Goal: Task Accomplishment & Management: Use online tool/utility

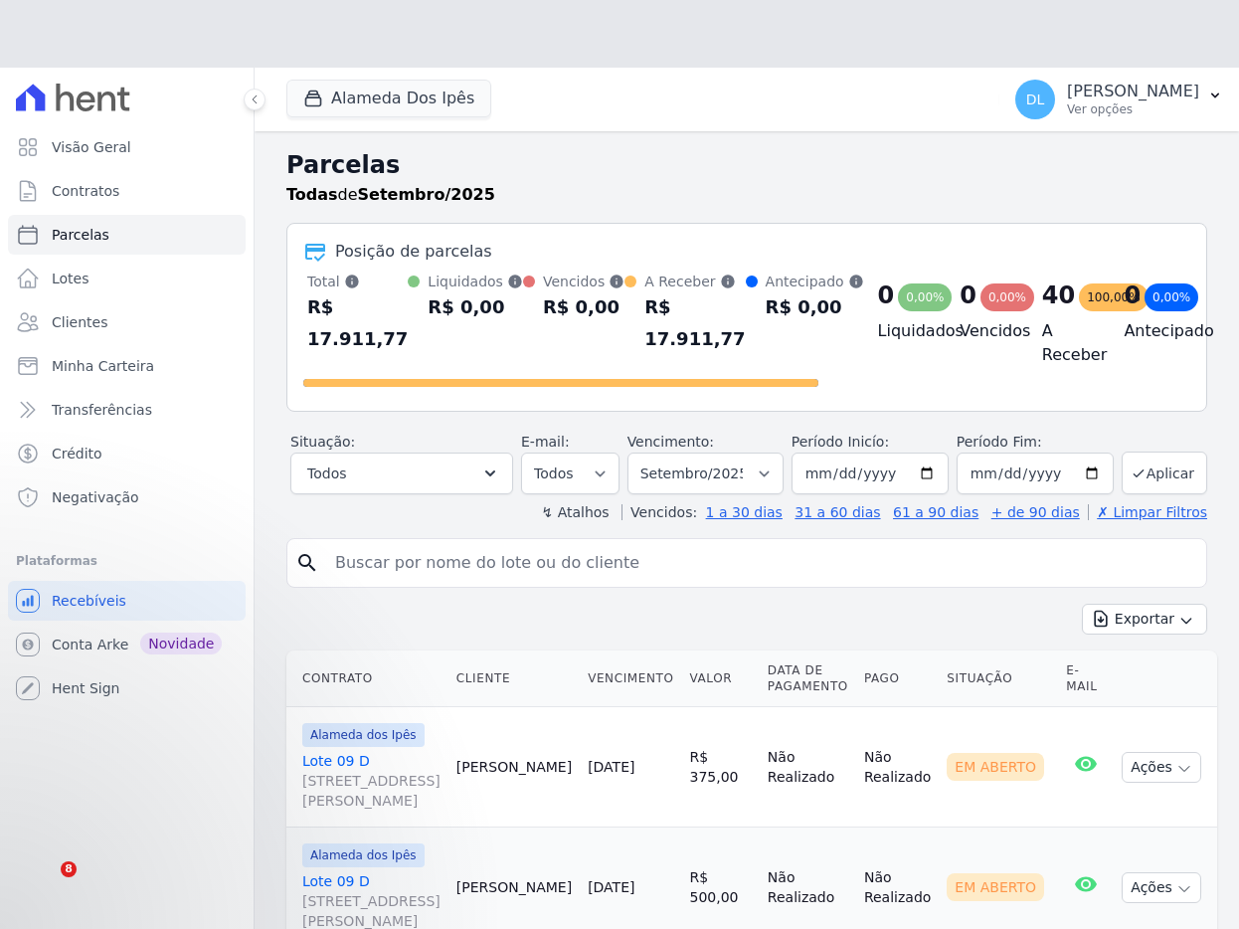
select select
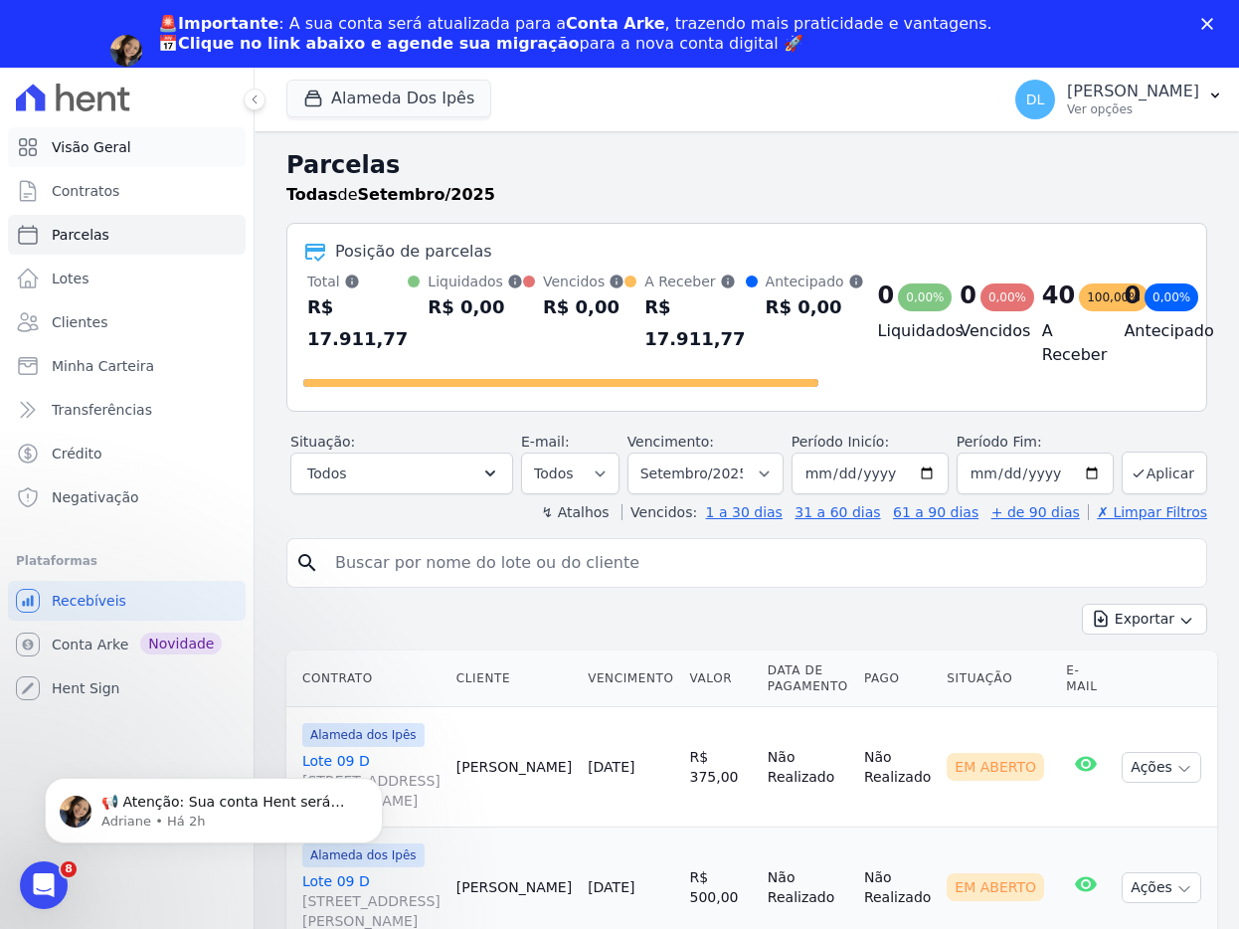
scroll to position [307, 0]
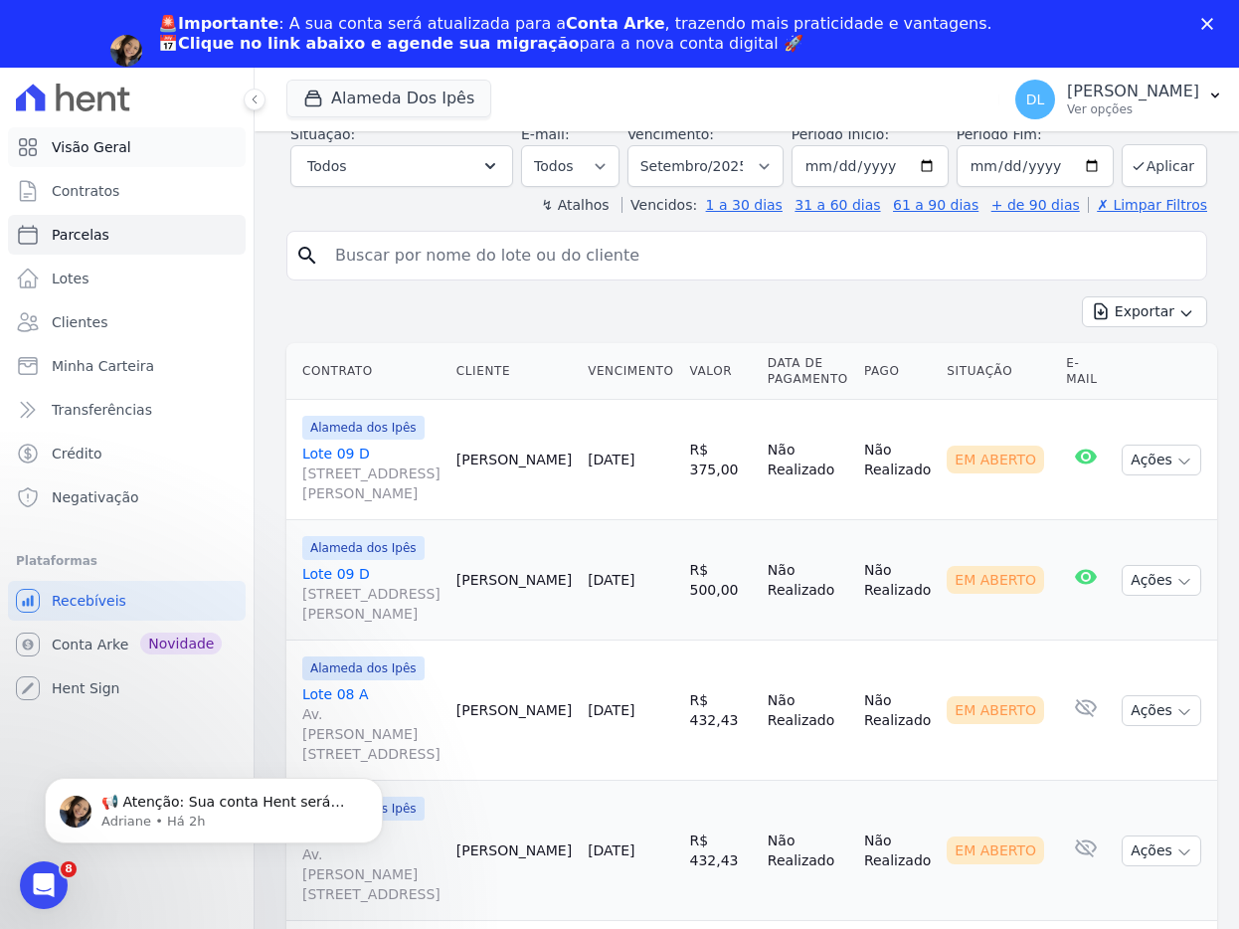
click at [101, 135] on link "Visão Geral" at bounding box center [127, 147] width 238 height 40
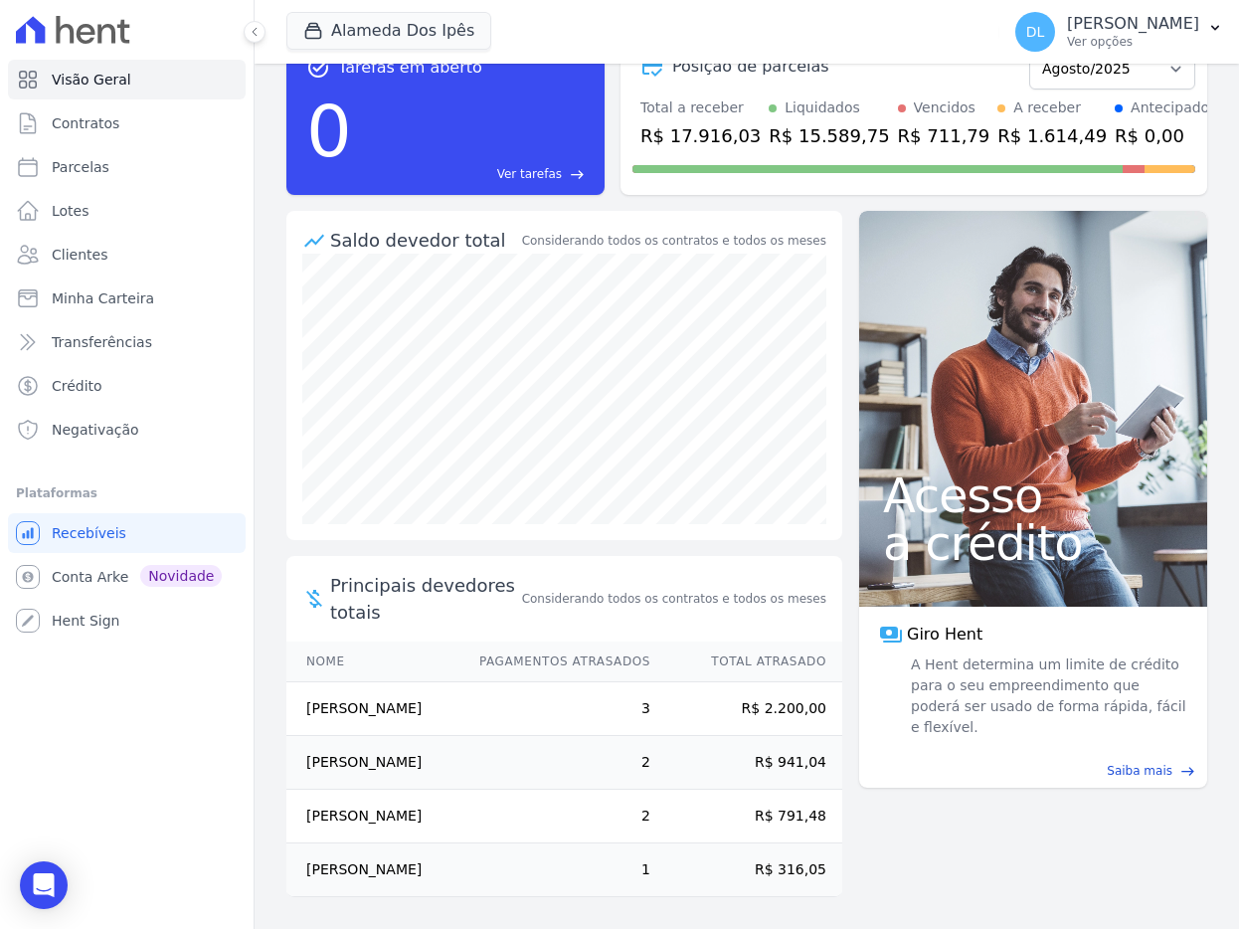
scroll to position [143, 0]
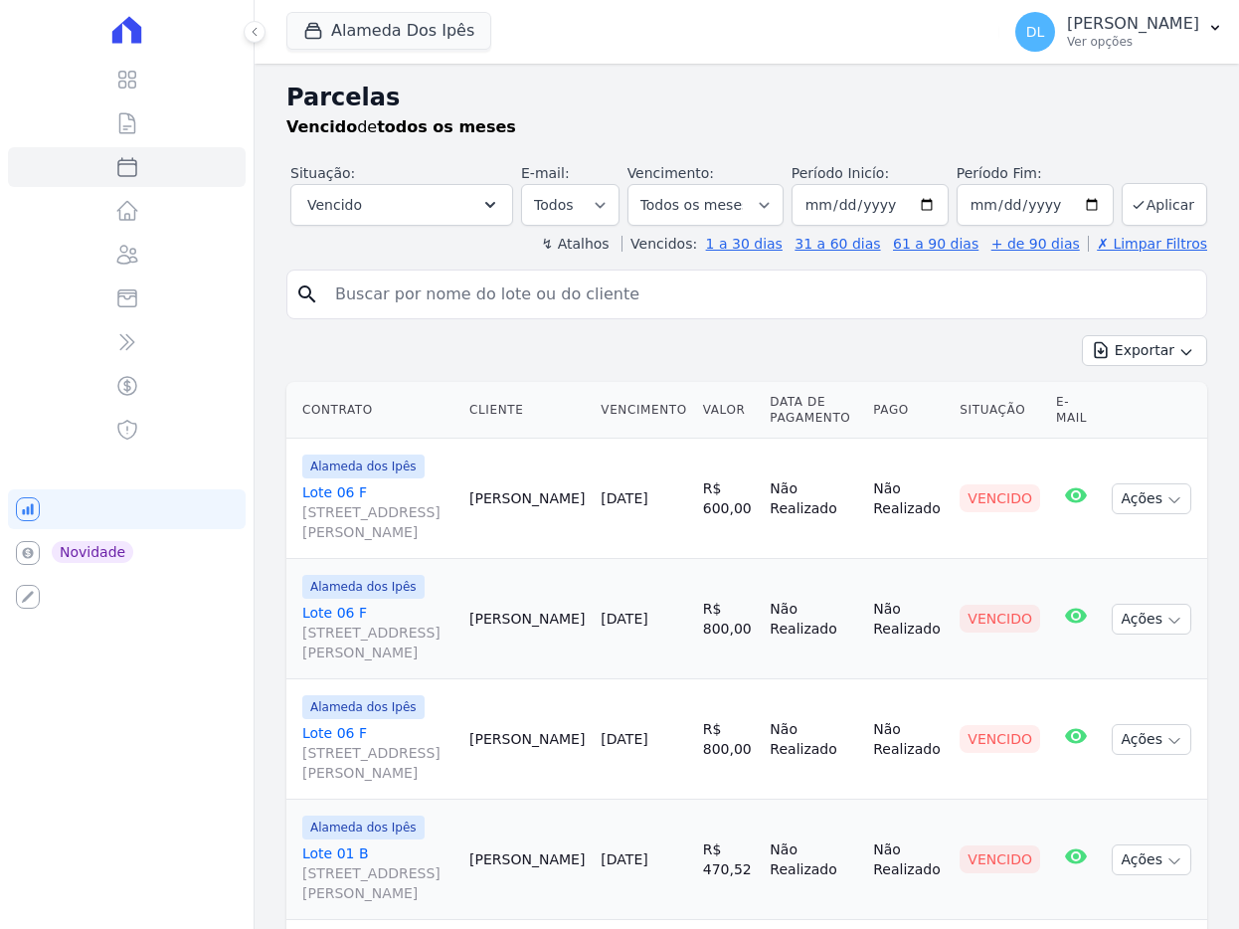
select select
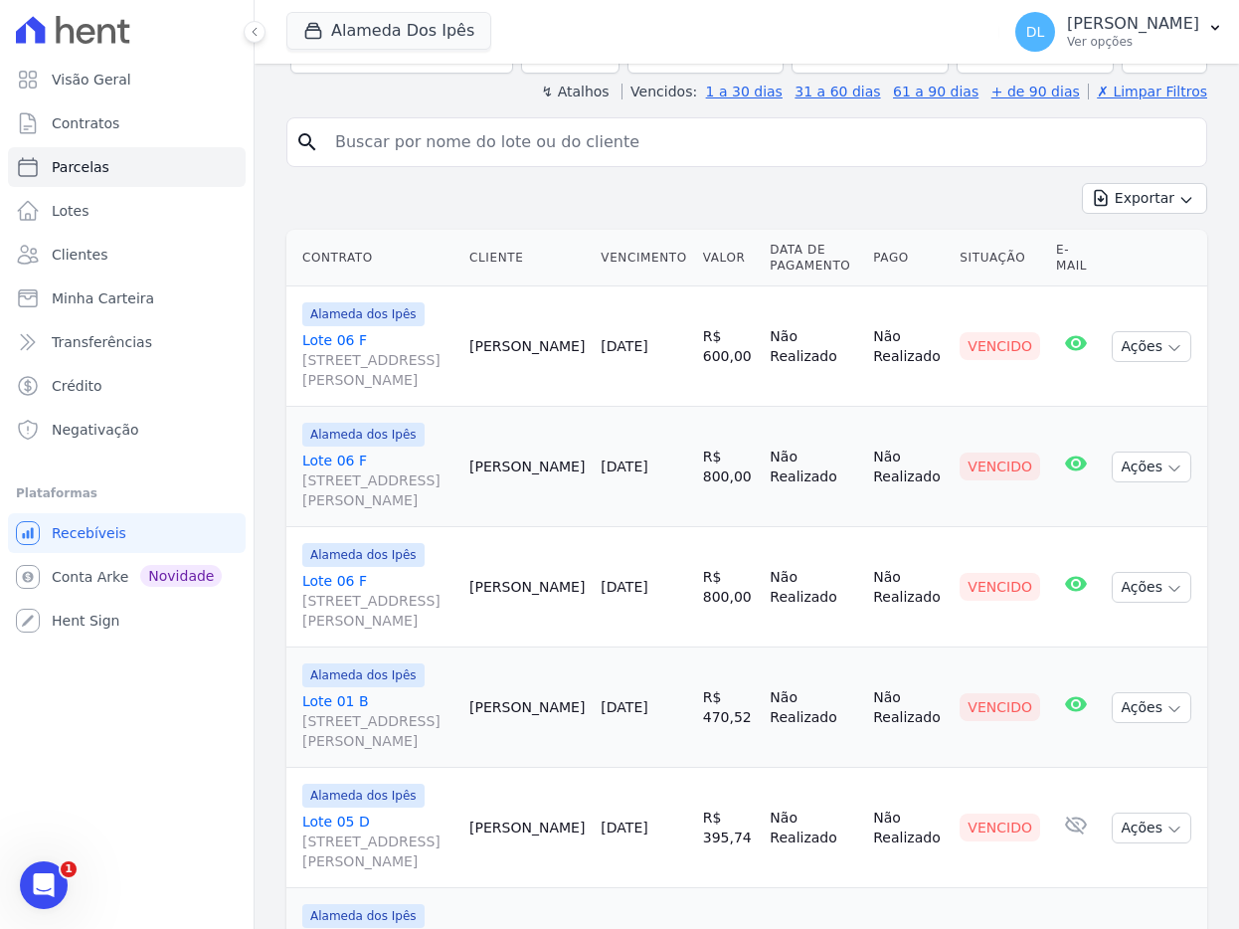
scroll to position [235, 0]
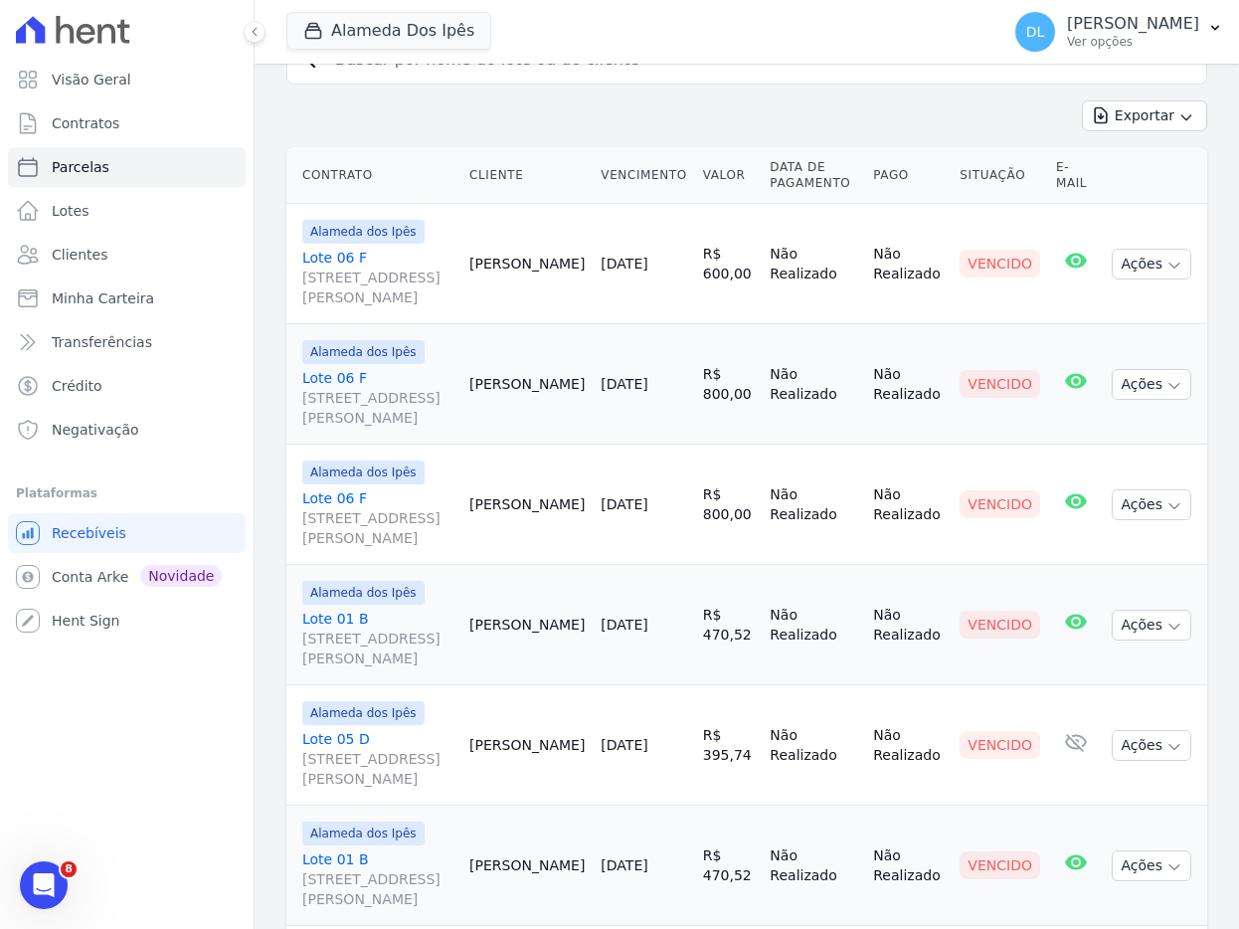
click at [343, 668] on link "Lote 01 B Av Euclides de Carvalho, 204, Quadra B Lote 01, Cacimba Nova" at bounding box center [377, 639] width 151 height 60
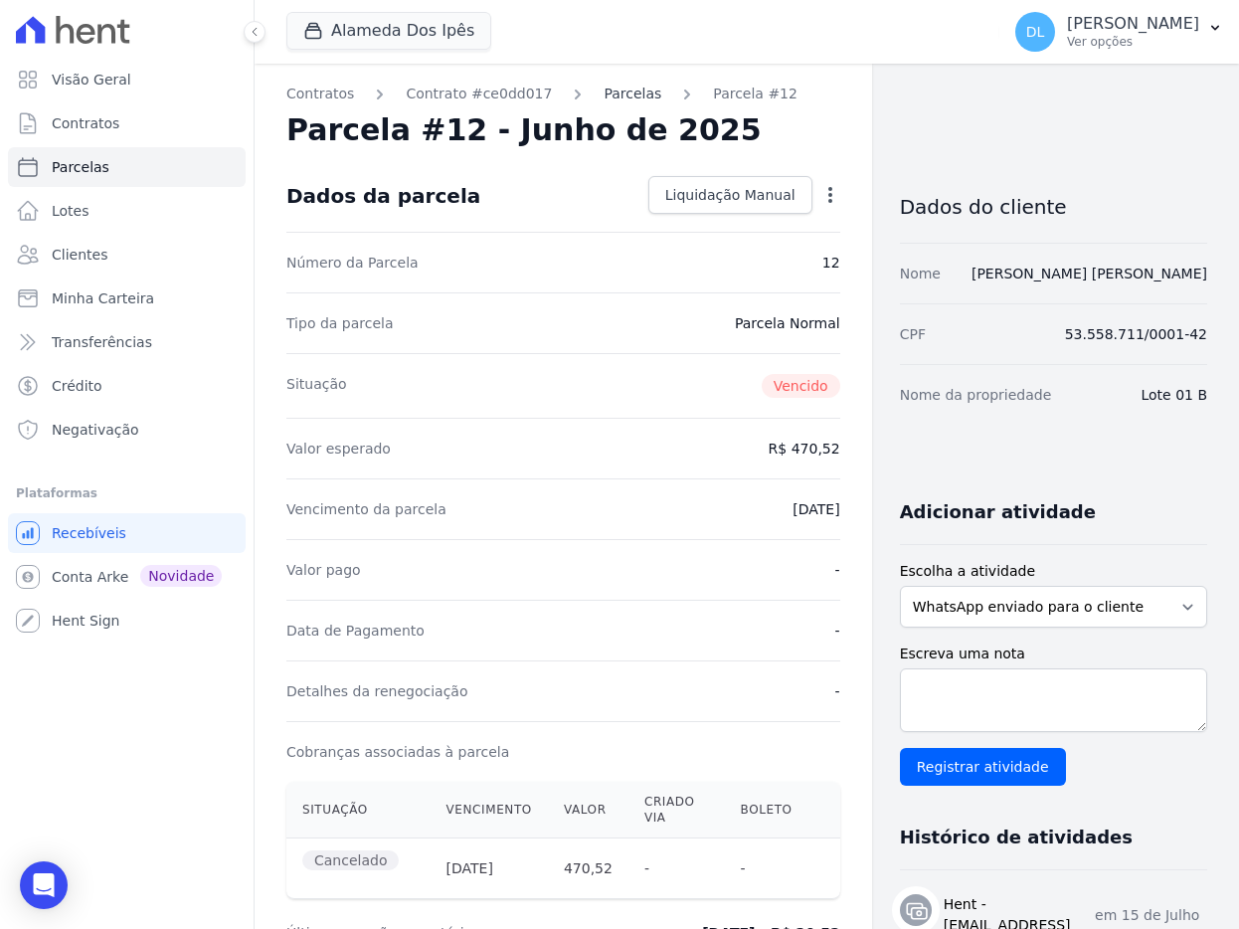
click at [617, 102] on link "Parcelas" at bounding box center [633, 94] width 58 height 21
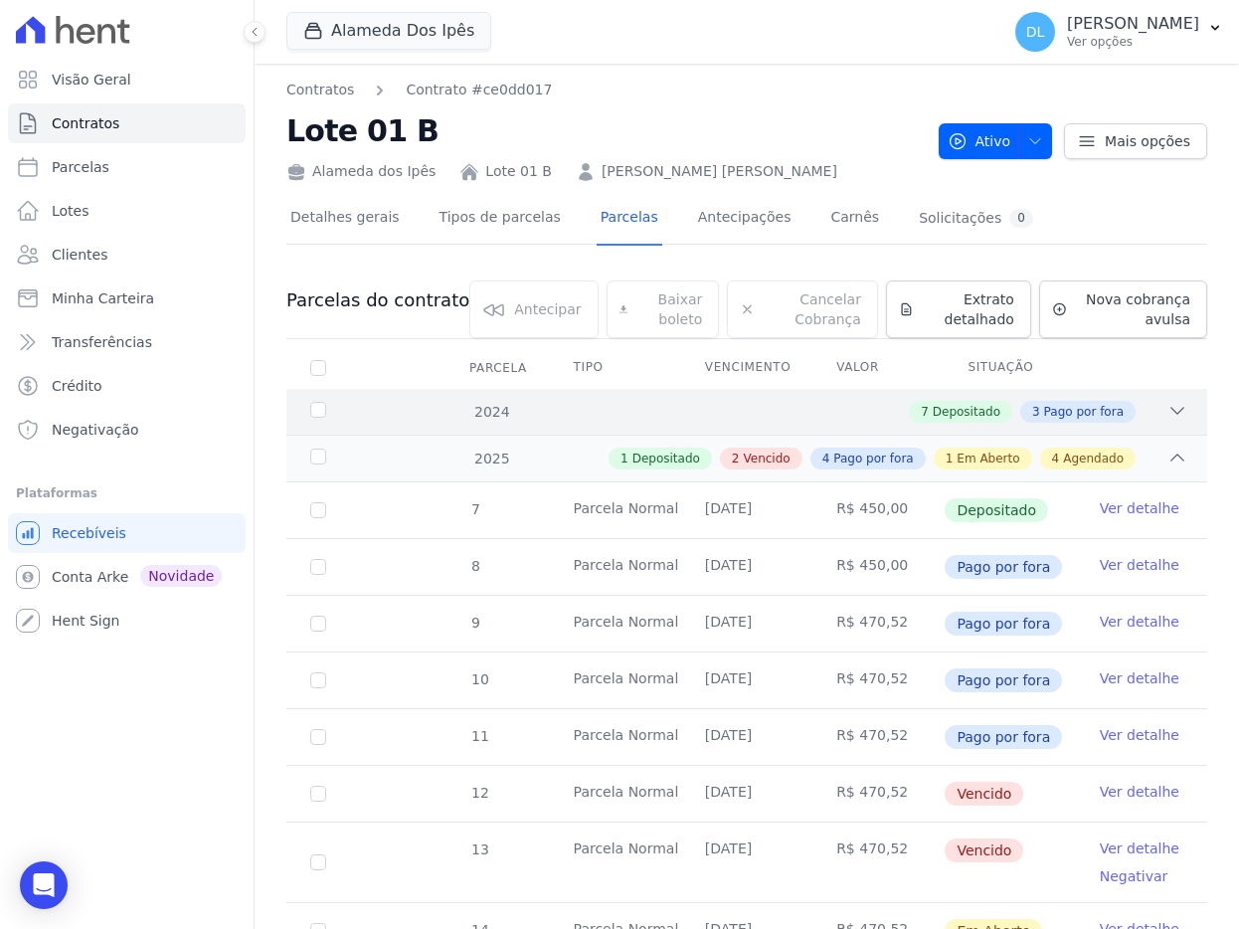
click at [828, 412] on div "7 Depositado 3 Pago por fora" at bounding box center [791, 412] width 791 height 22
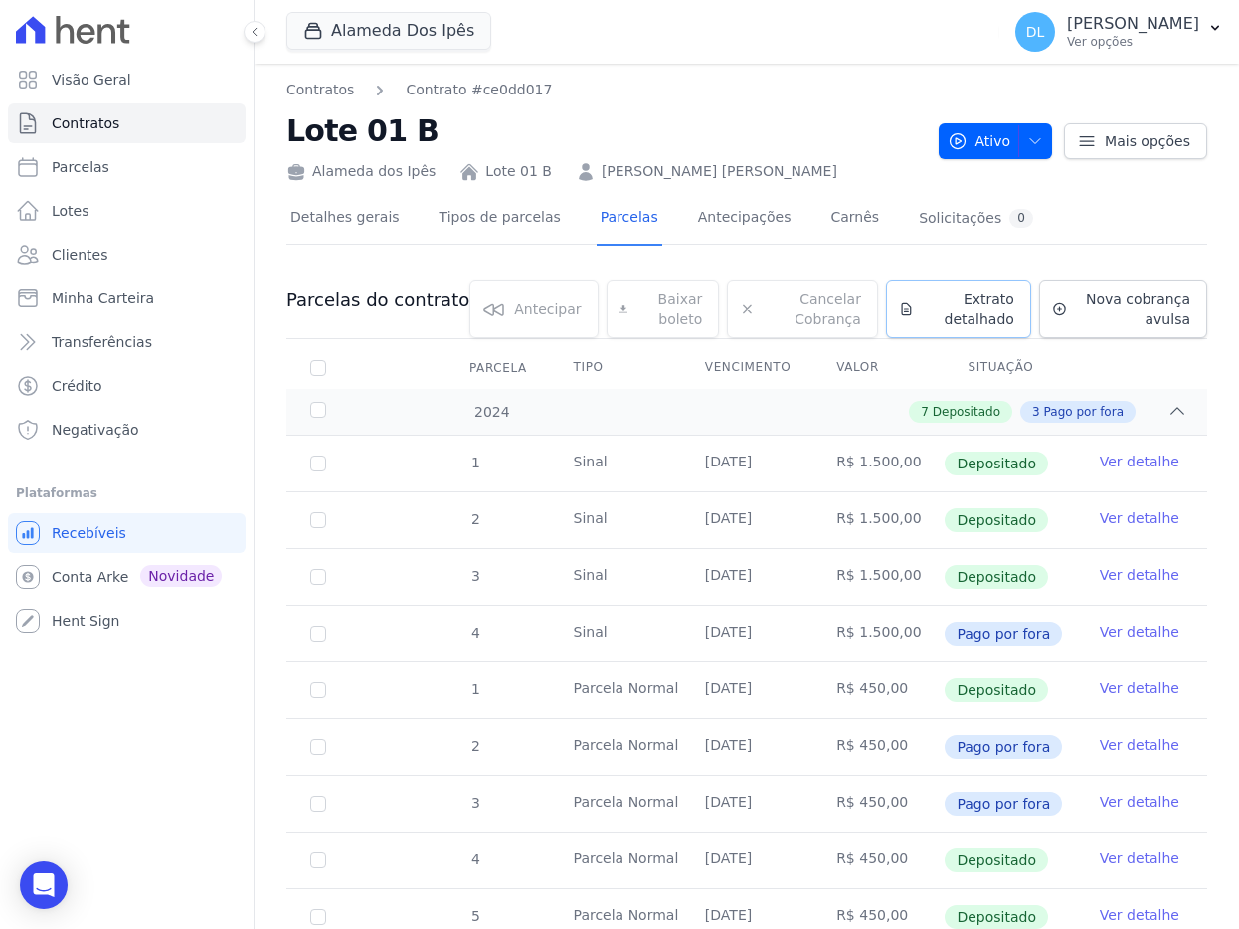
click at [944, 307] on span "Extrato detalhado" at bounding box center [968, 309] width 92 height 40
click at [1190, 305] on span "Exportar PDF" at bounding box center [1175, 302] width 104 height 20
